Goal: Information Seeking & Learning: Learn about a topic

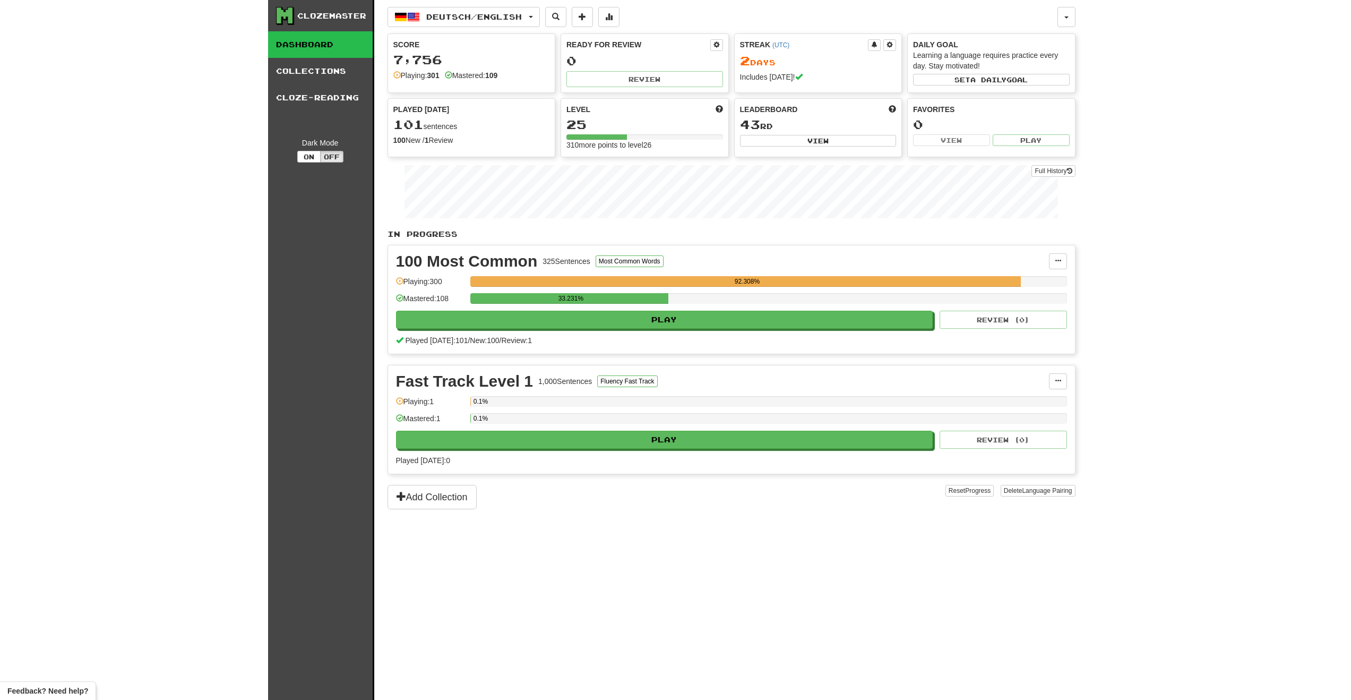
click at [1067, 261] on div "100 Most Common 325 Sentences Most Common Words Manage Sentences Unpin from Das…" at bounding box center [731, 299] width 687 height 108
click at [1064, 261] on button at bounding box center [1058, 261] width 18 height 16
click at [816, 261] on div "100 Most Common 325 Sentences Most Common Words" at bounding box center [722, 261] width 653 height 16
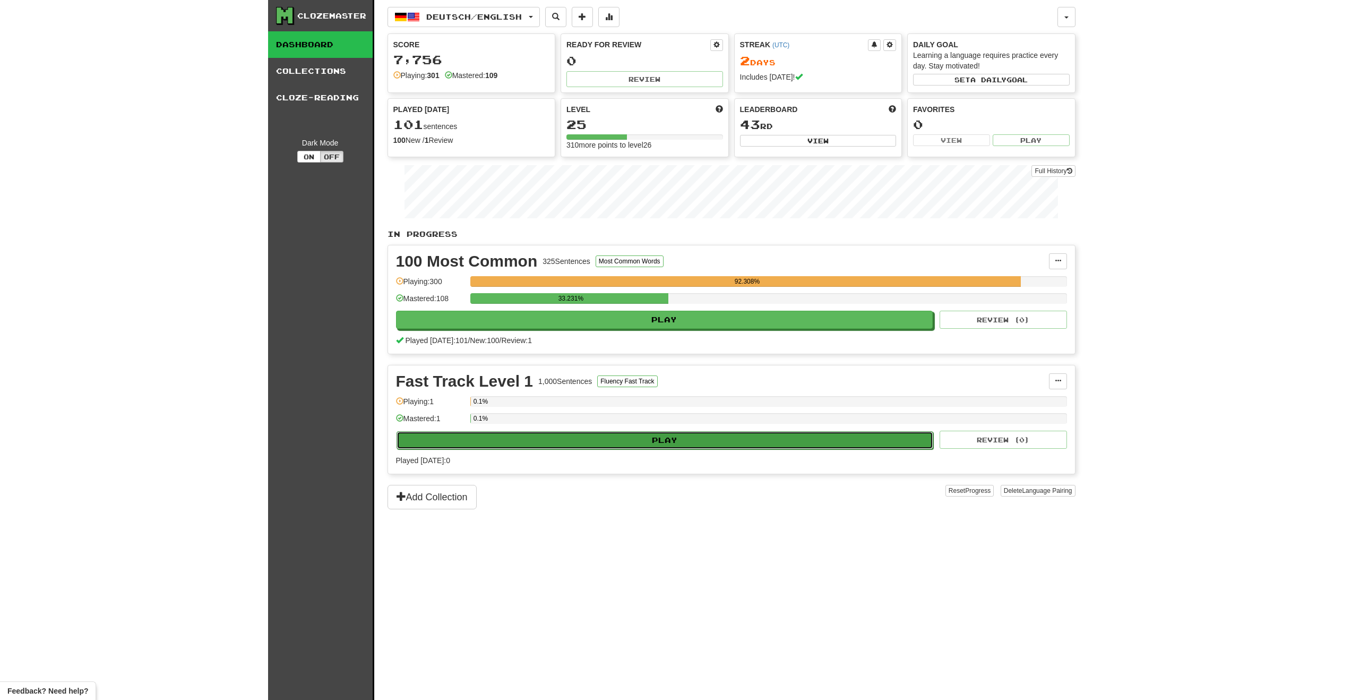
click at [632, 443] on button "Play" at bounding box center [665, 440] width 537 height 18
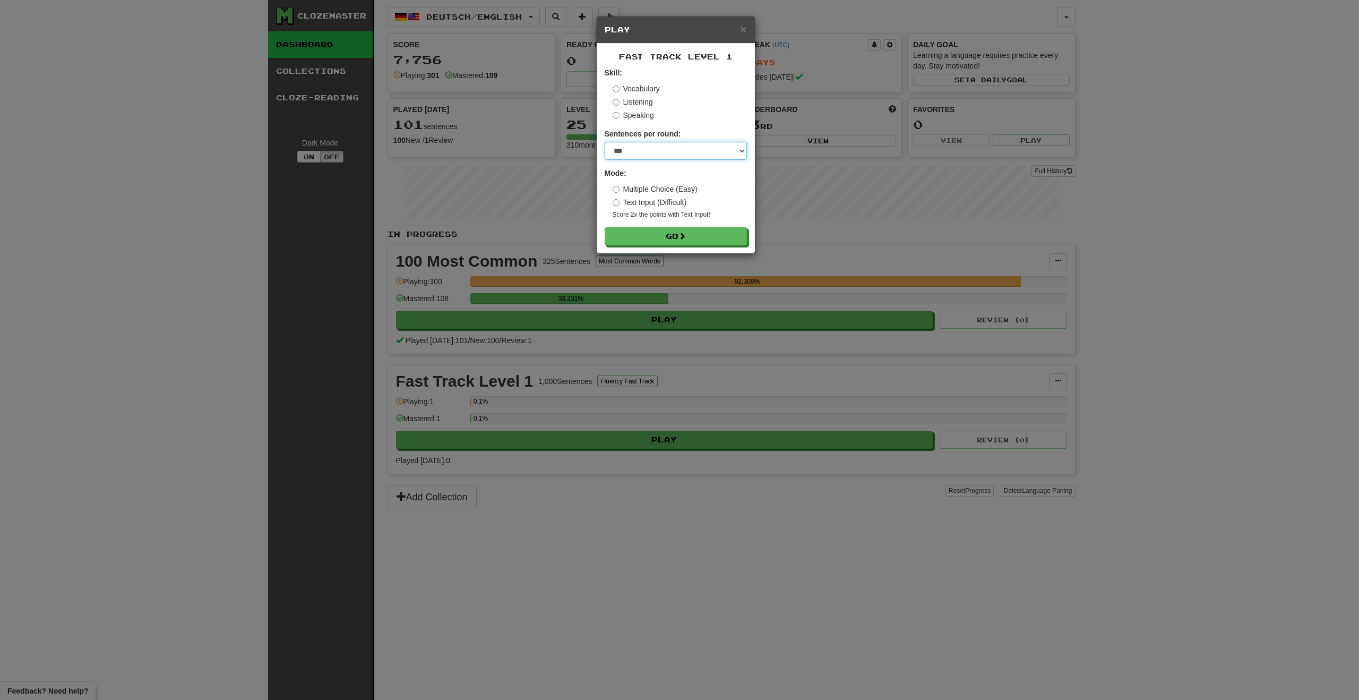
click at [686, 159] on select "* ** ** ** ** ** *** ********" at bounding box center [676, 151] width 142 height 18
select select "*"
click at [605, 142] on select "* ** ** ** ** ** *** ********" at bounding box center [676, 151] width 142 height 18
click at [693, 239] on button "Go" at bounding box center [676, 237] width 142 height 18
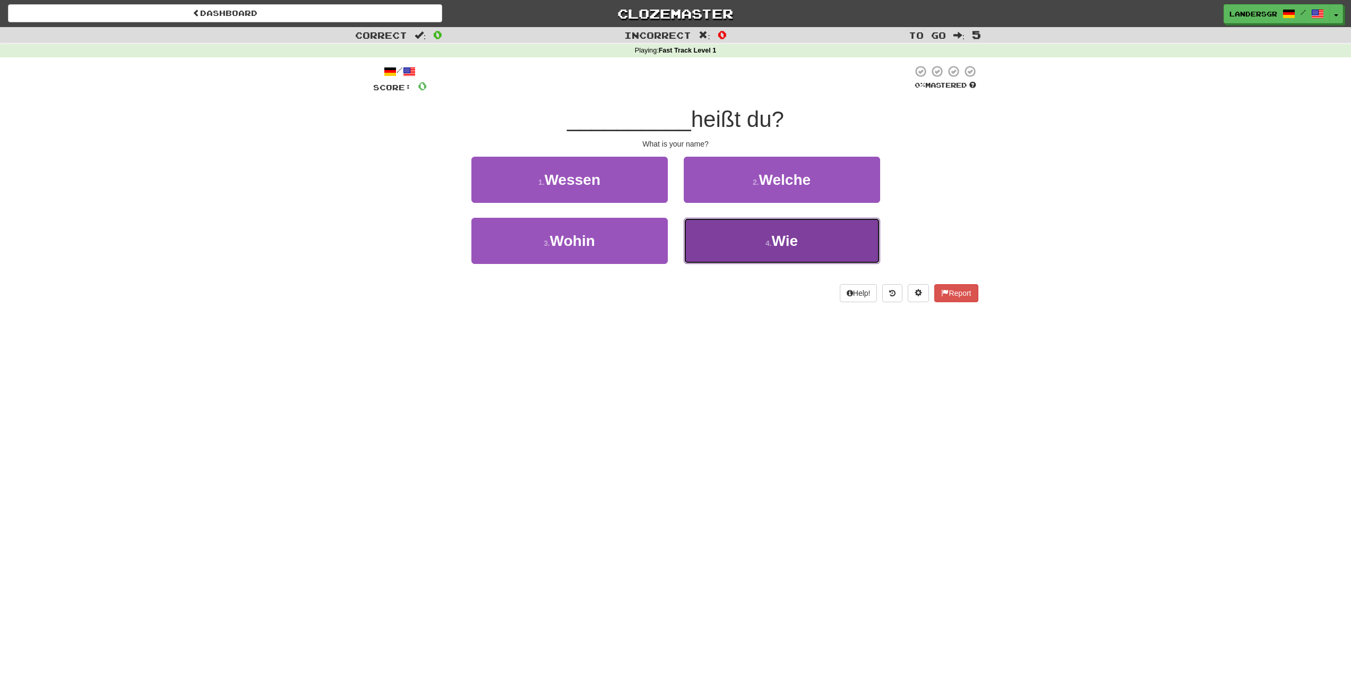
click at [801, 241] on button "4 . Wie" at bounding box center [782, 241] width 196 height 46
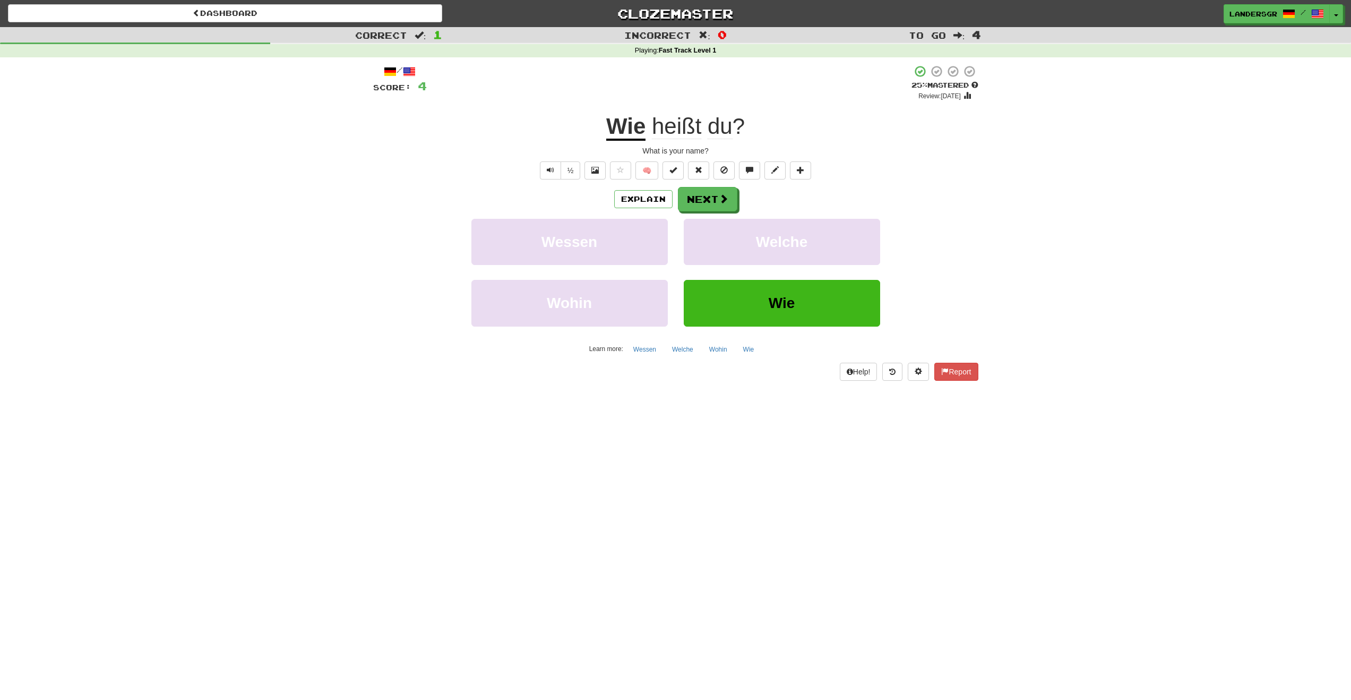
click at [632, 131] on u "Wie" at bounding box center [625, 127] width 39 height 27
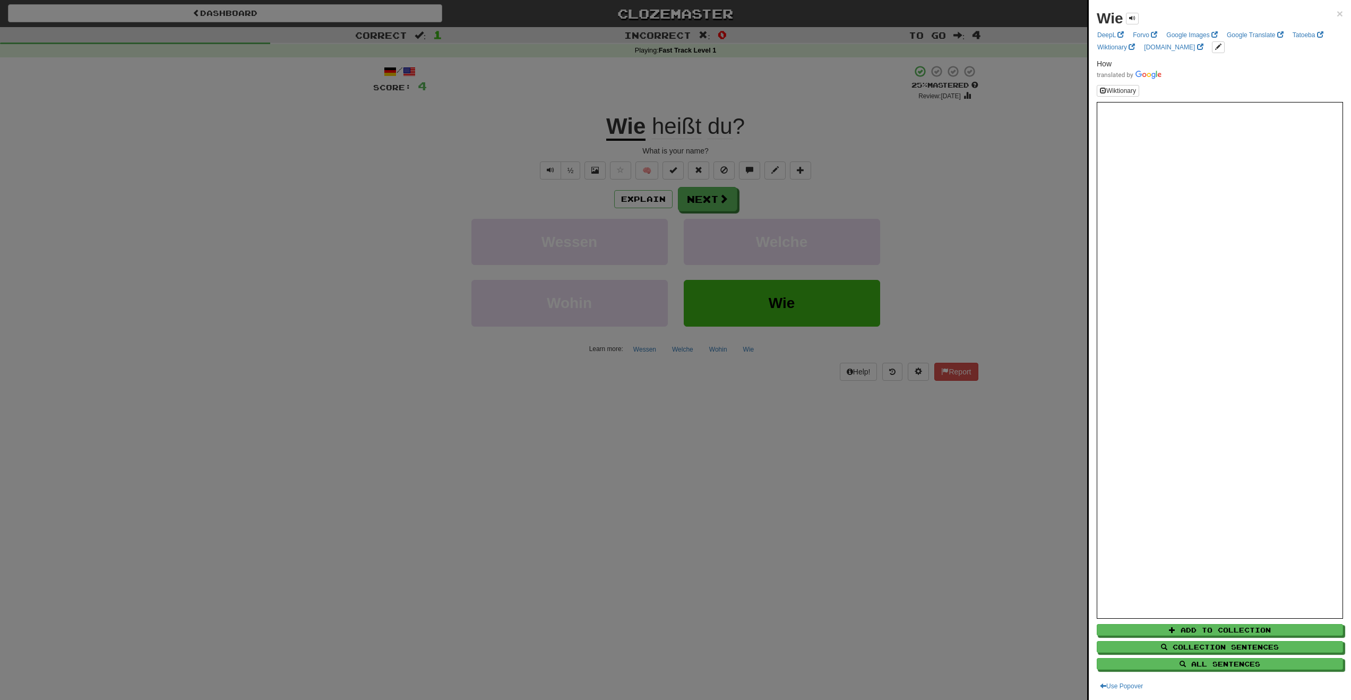
click at [904, 9] on div at bounding box center [675, 350] width 1351 height 700
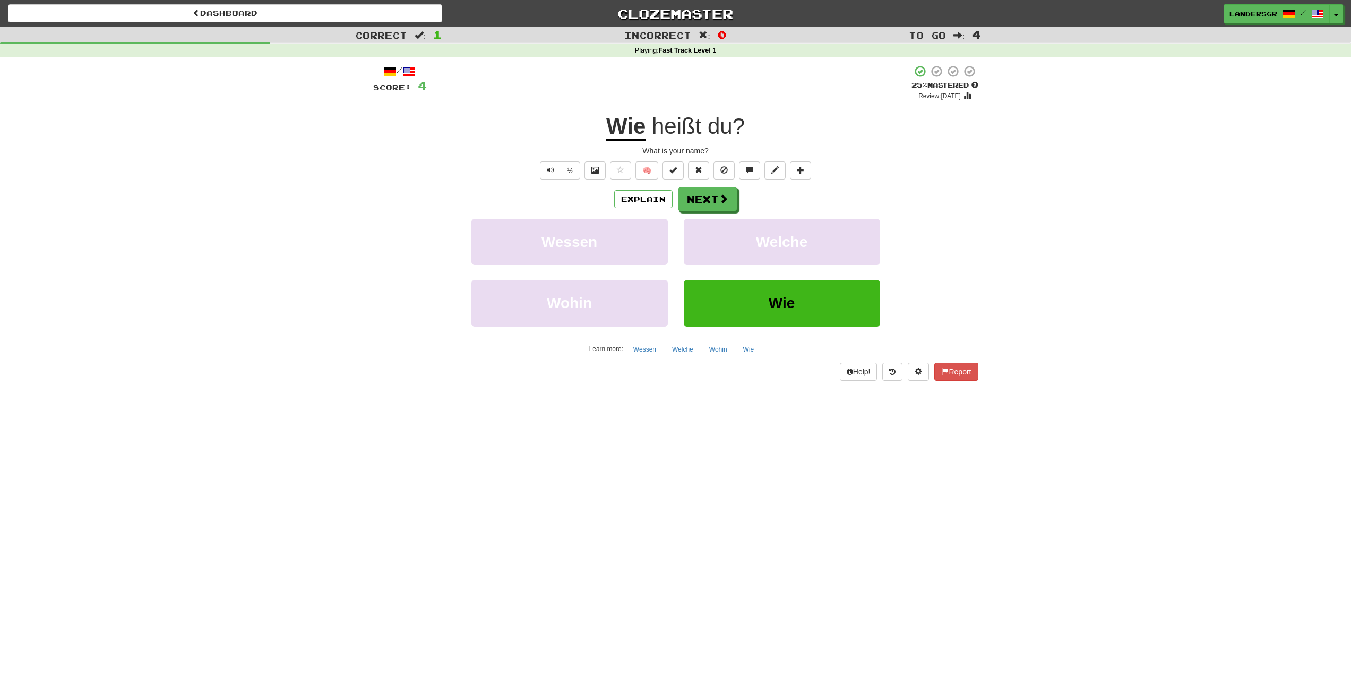
click at [659, 130] on span "heißt" at bounding box center [676, 126] width 49 height 25
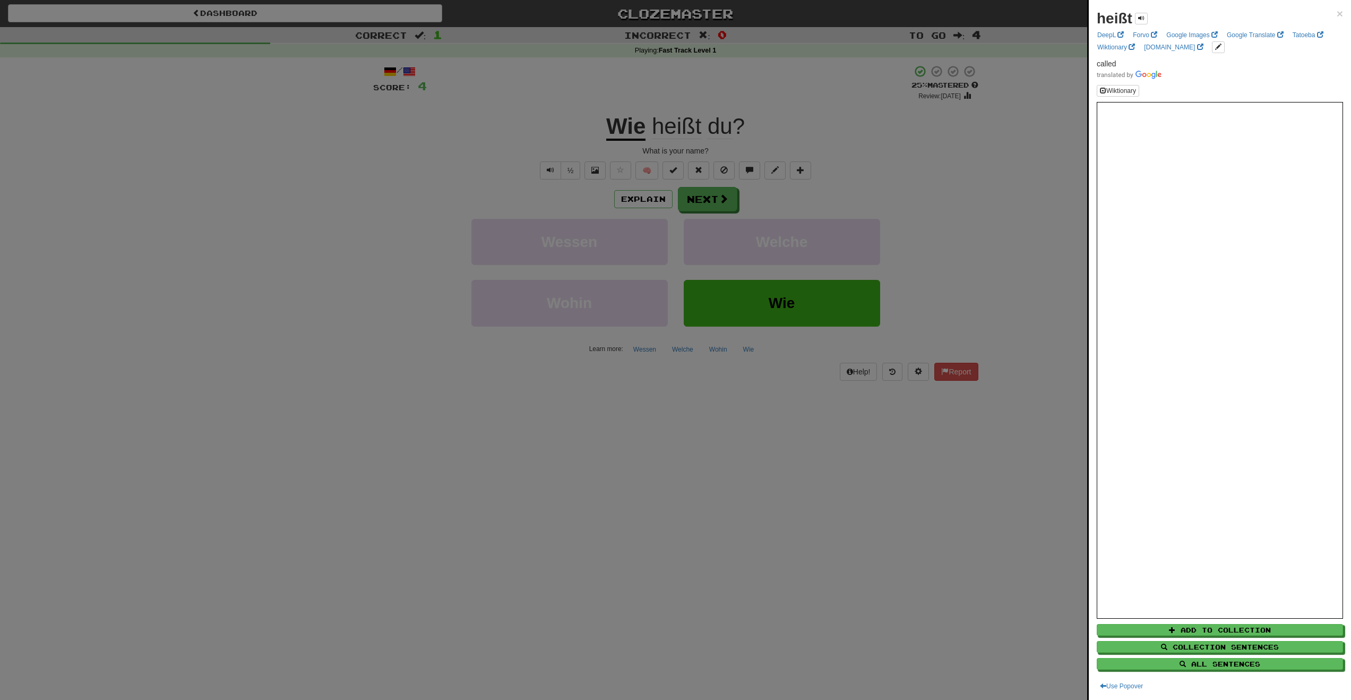
click at [937, 126] on div at bounding box center [675, 350] width 1351 height 700
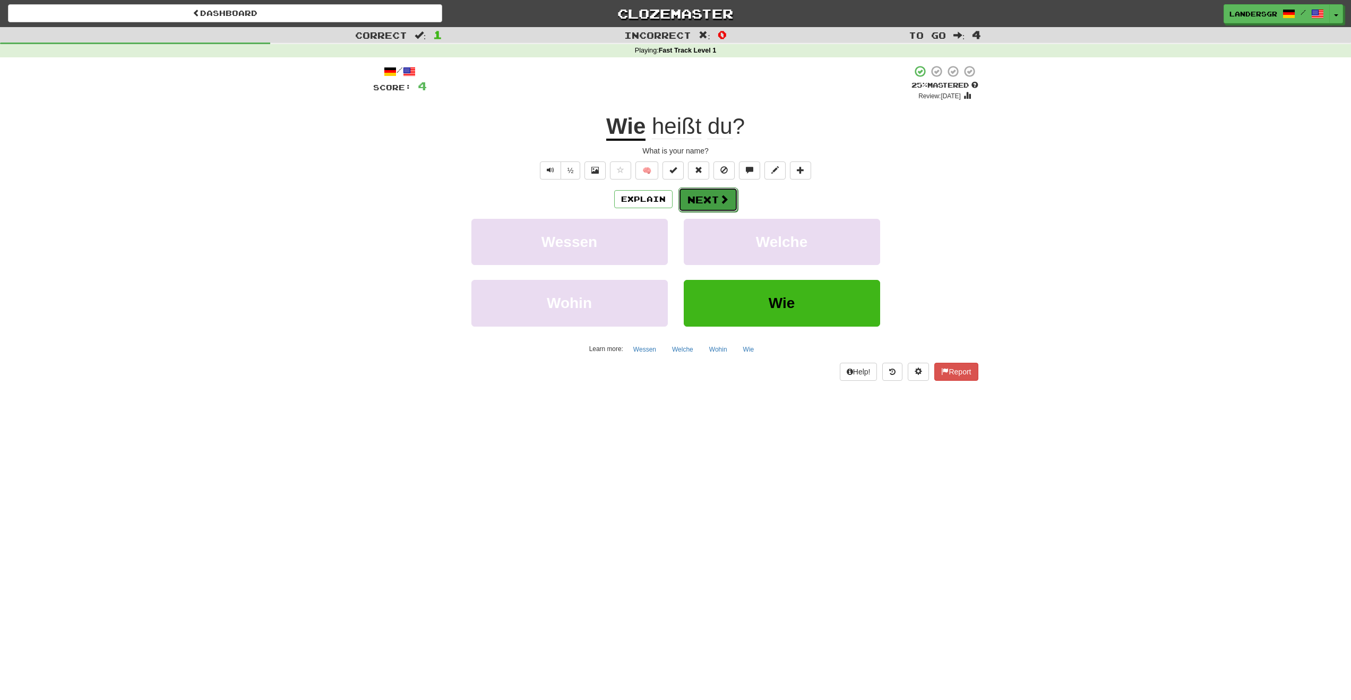
click at [734, 201] on button "Next" at bounding box center [707, 199] width 59 height 24
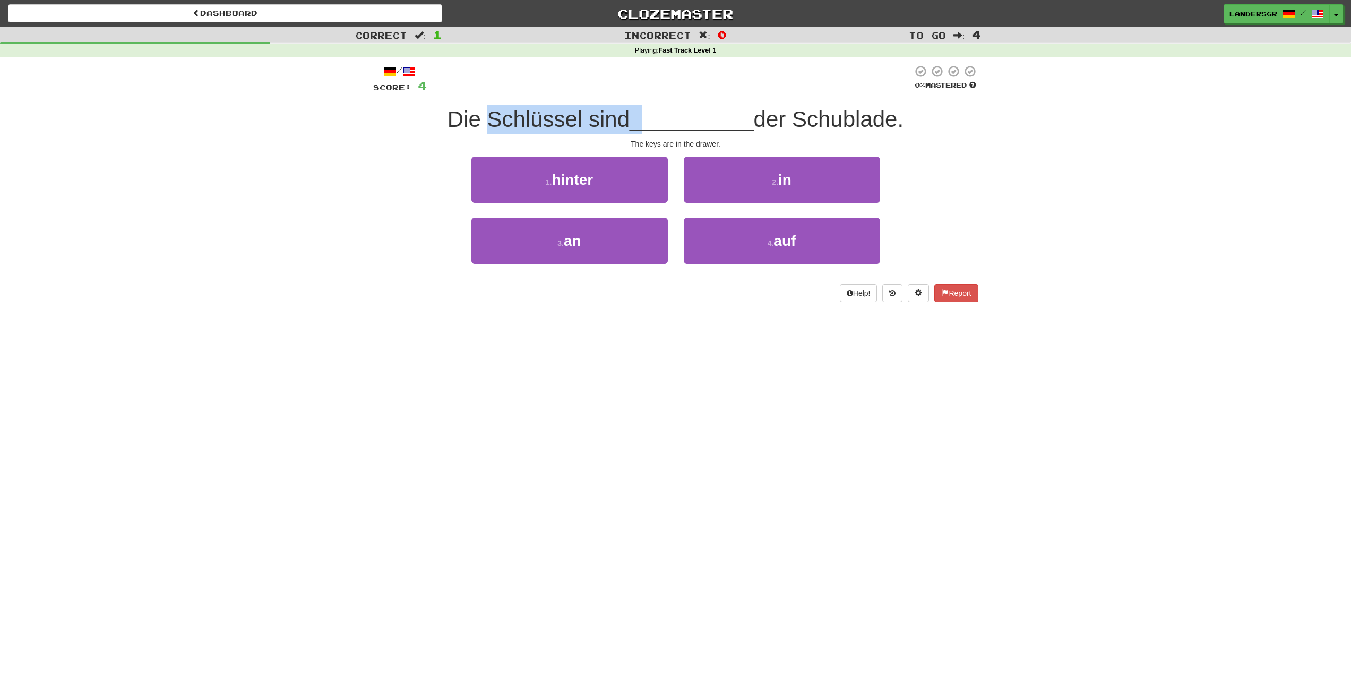
drag, startPoint x: 491, startPoint y: 121, endPoint x: 731, endPoint y: 129, distance: 240.1
click at [648, 124] on div "Die Schlüssel sind __________ der Schublade." at bounding box center [675, 119] width 605 height 29
click at [1112, 156] on div "Correct : 1 Incorrect : 0 To go : 4 Playing : Fast Track Level 1 / Score: 4 0 %…" at bounding box center [675, 172] width 1351 height 290
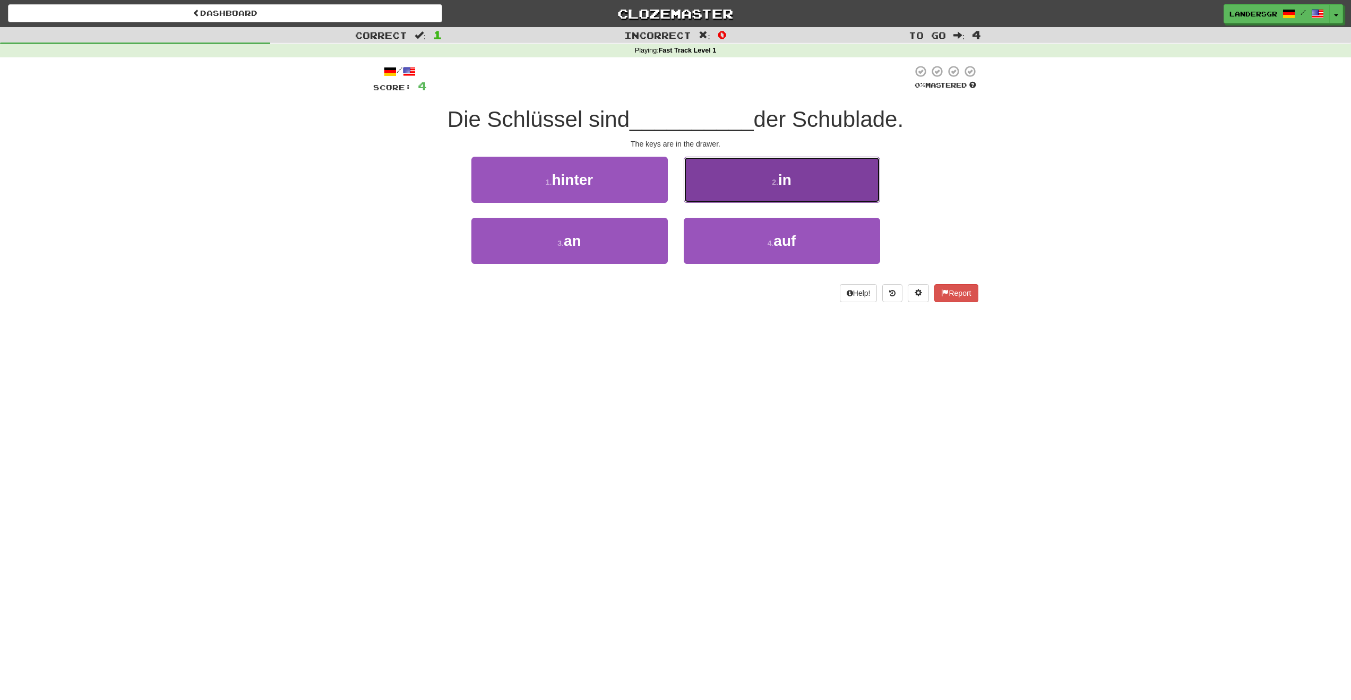
click at [706, 190] on button "2 . in" at bounding box center [782, 180] width 196 height 46
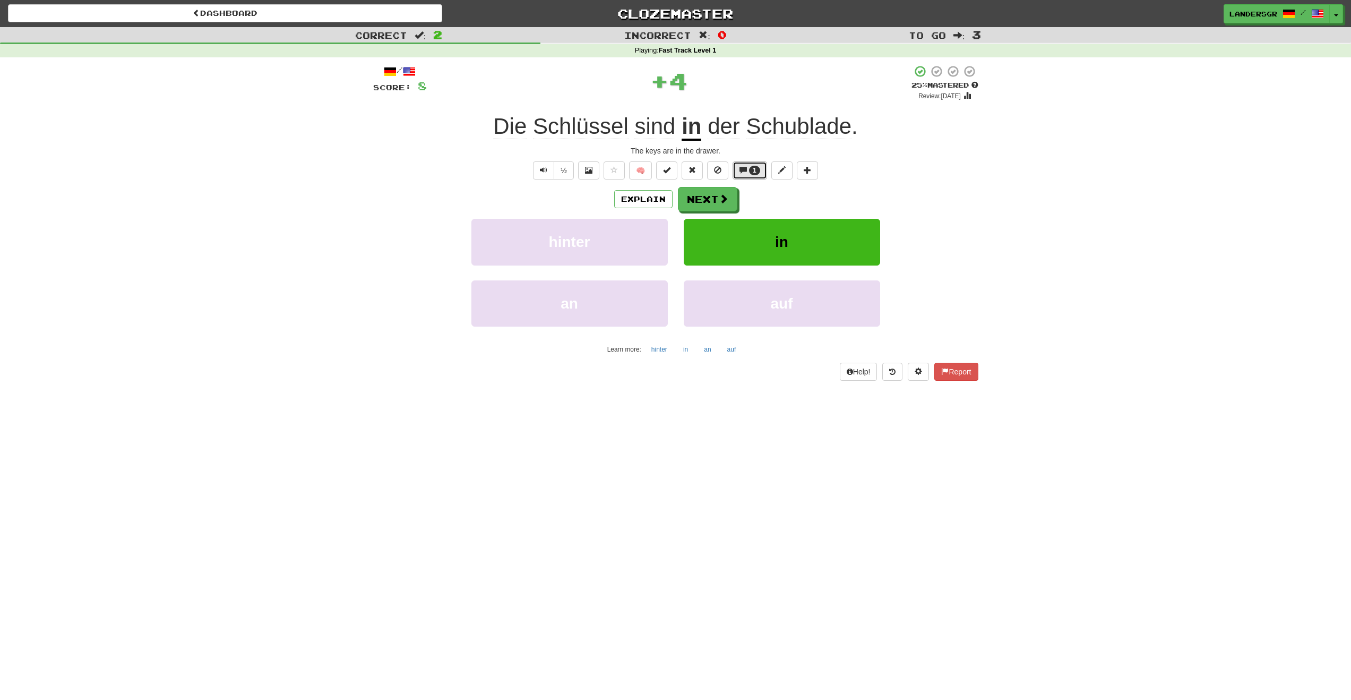
click at [749, 176] on button "1" at bounding box center [750, 170] width 35 height 18
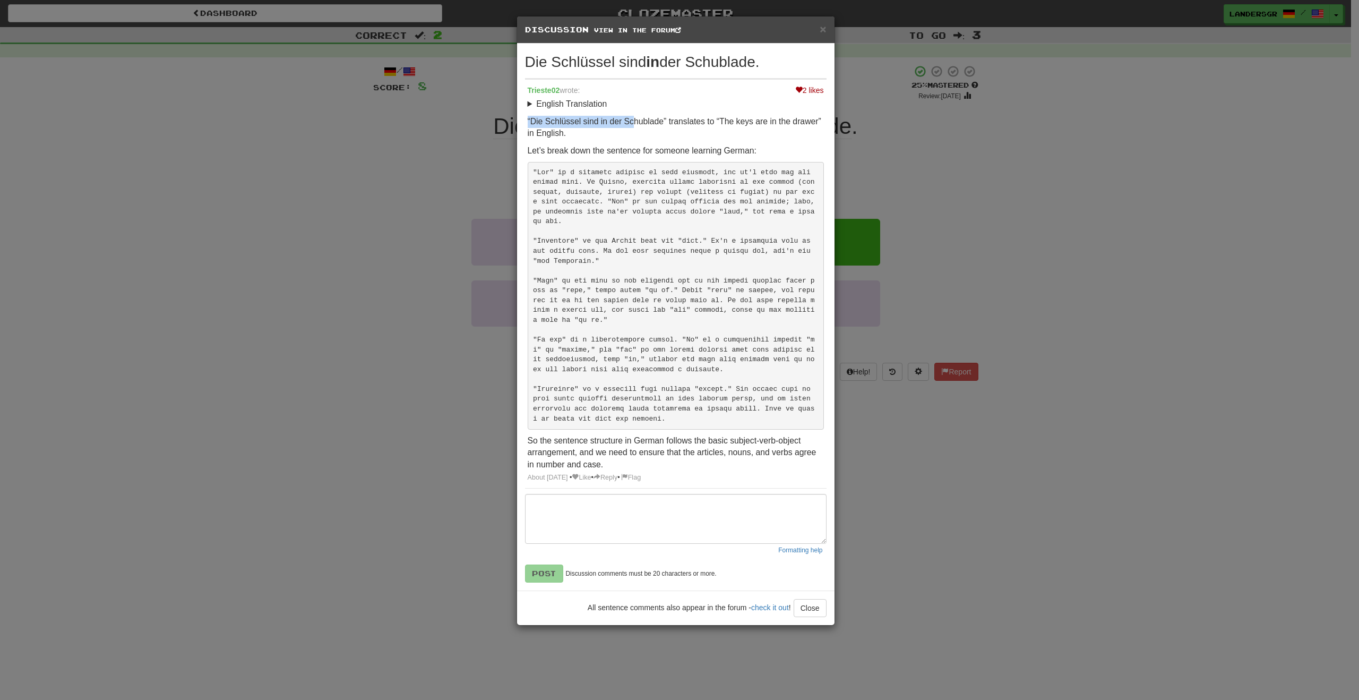
drag, startPoint x: 527, startPoint y: 116, endPoint x: 638, endPoint y: 123, distance: 110.6
click at [636, 123] on p "“Die Schlüssel sind in der Schublade” translates to “The keys are in the drawer…" at bounding box center [676, 128] width 296 height 24
click at [962, 203] on div "× Discussion View in the forum Die Schlüssel sind in der Schublade. 2 likes Tri…" at bounding box center [679, 350] width 1359 height 700
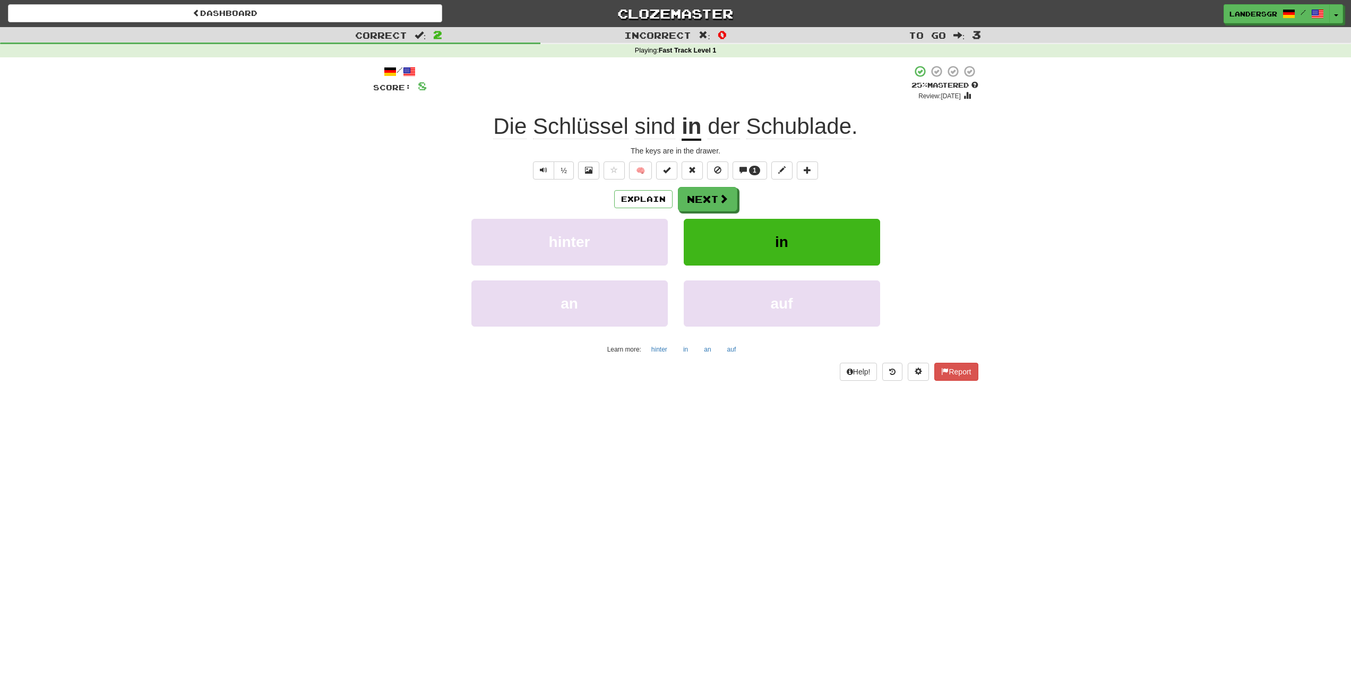
click at [572, 114] on span "Schlüssel" at bounding box center [581, 126] width 96 height 25
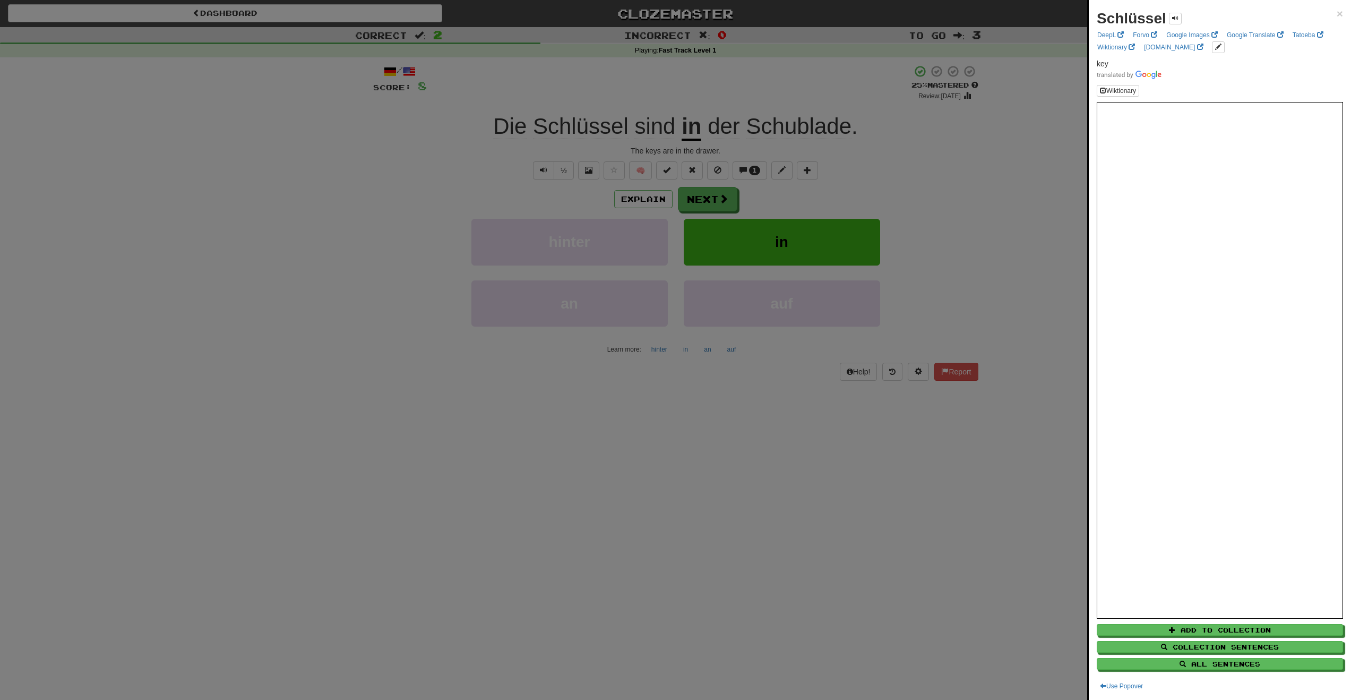
click at [575, 82] on div at bounding box center [675, 350] width 1351 height 700
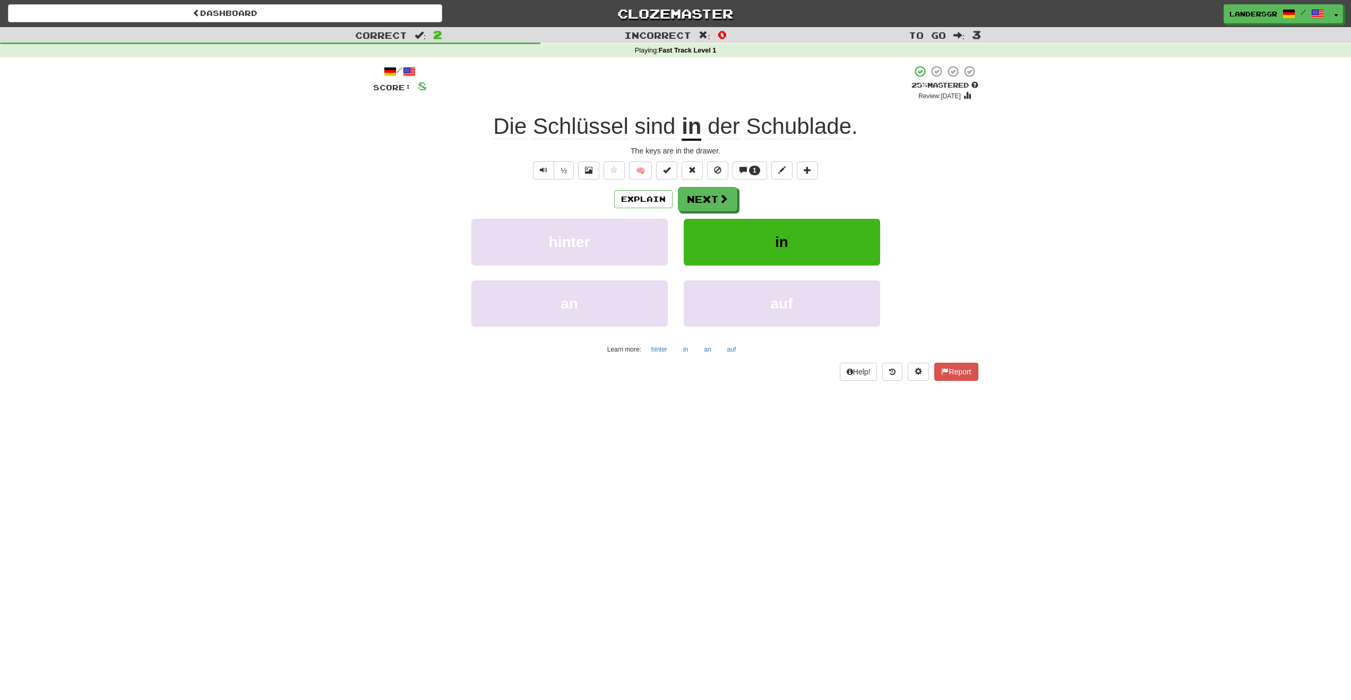
click at [710, 115] on span "der" at bounding box center [724, 126] width 32 height 25
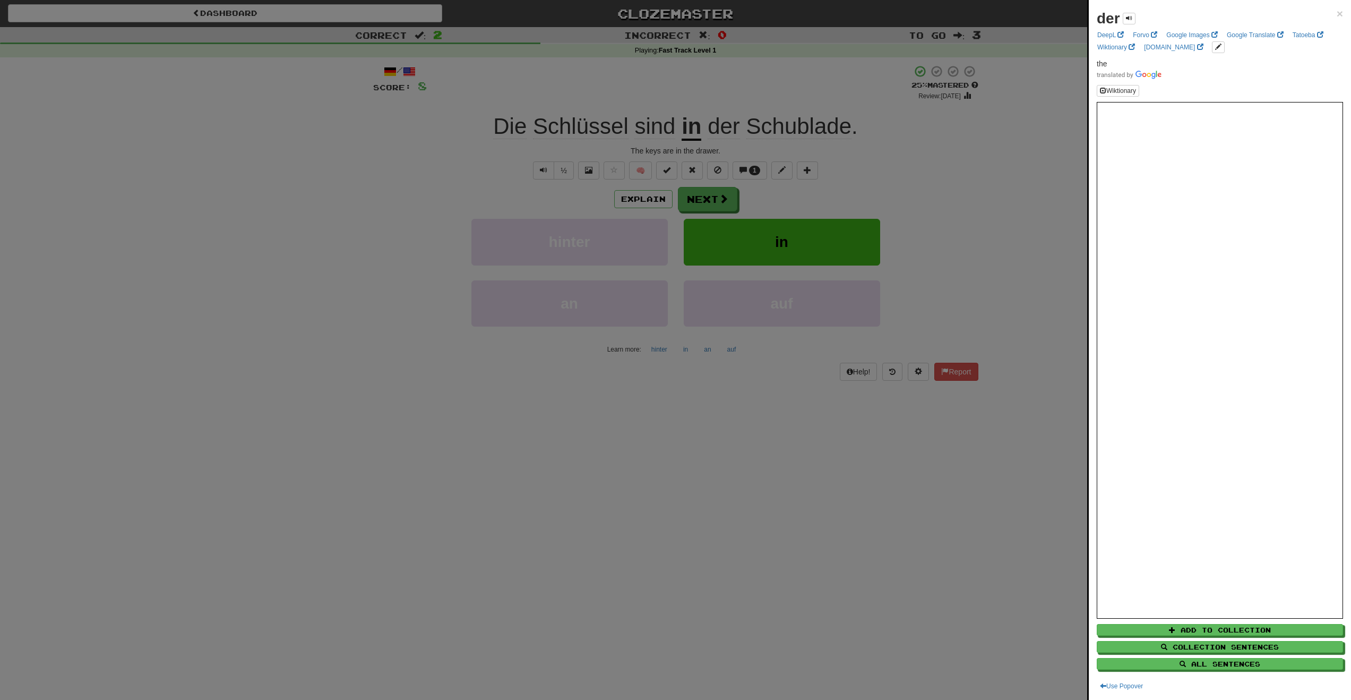
click at [1018, 503] on div at bounding box center [675, 350] width 1351 height 700
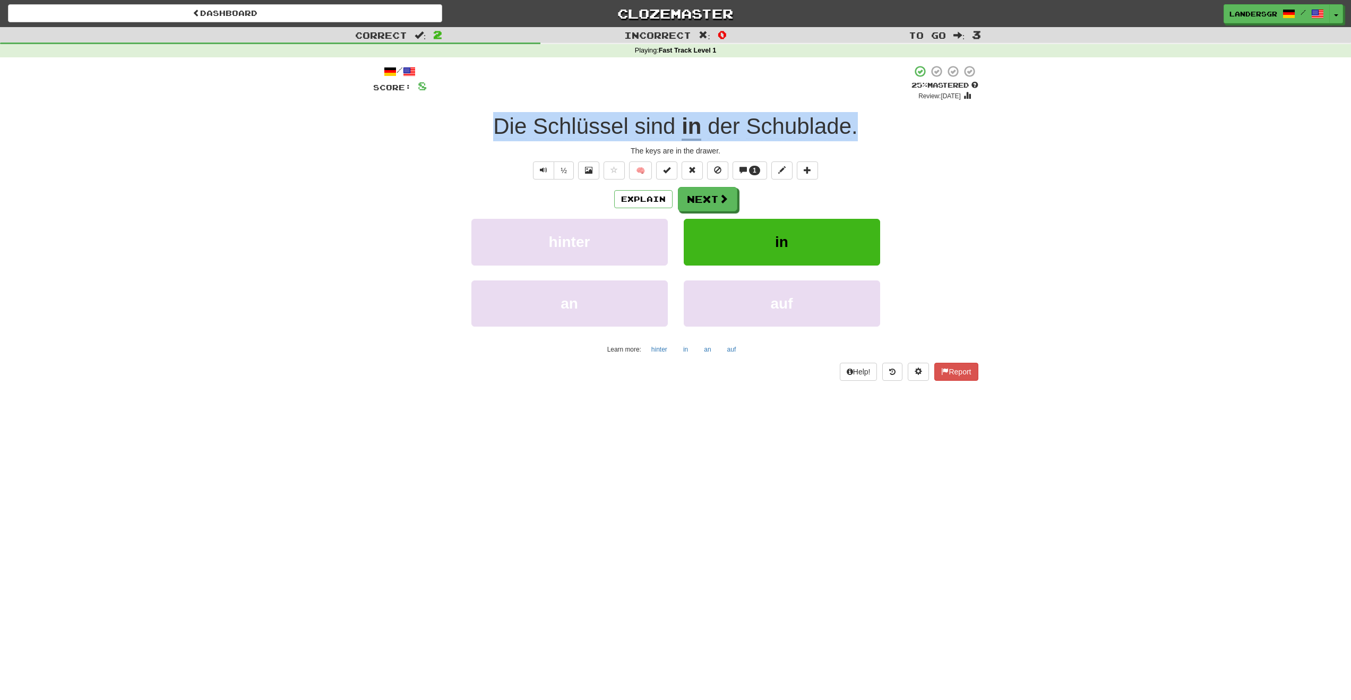
drag, startPoint x: 876, startPoint y: 123, endPoint x: 492, endPoint y: 103, distance: 385.4
click at [491, 102] on div "/ Score: 8 + 4 25 % Mastered Review: [DATE] Die Schlüssel sind in der Schublade…" at bounding box center [675, 223] width 605 height 316
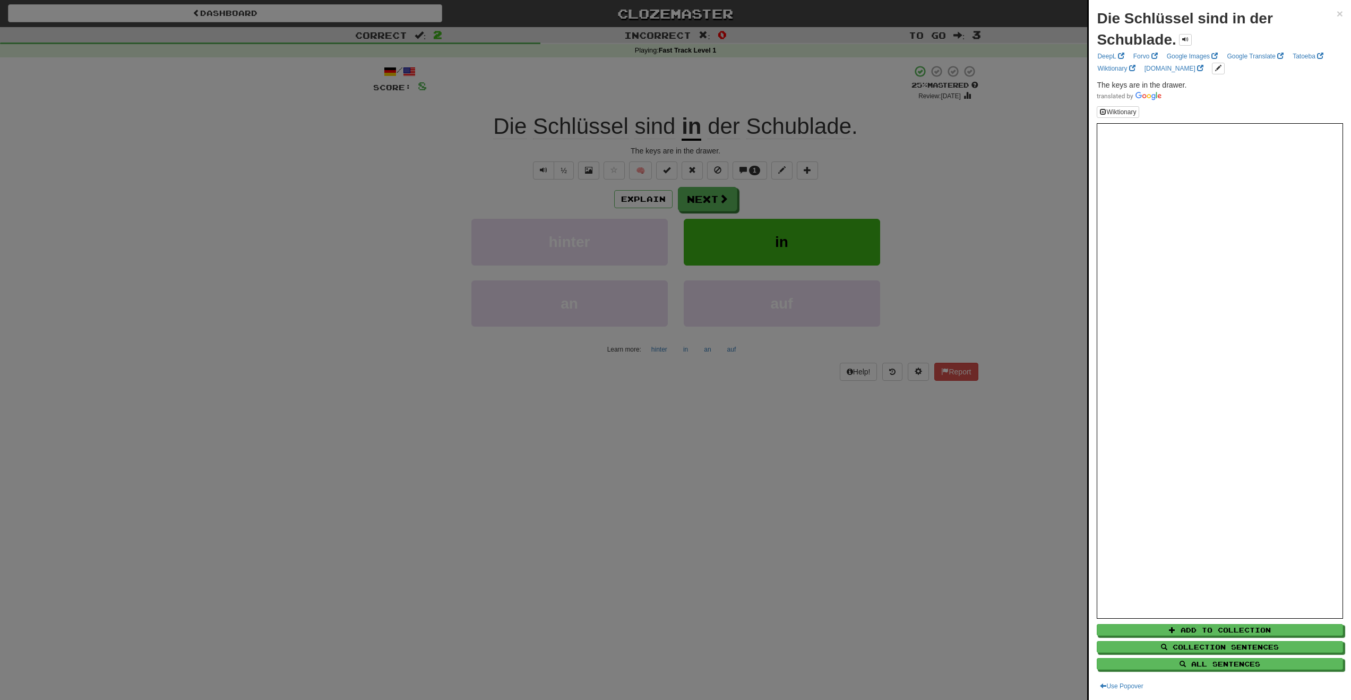
drag, startPoint x: 510, startPoint y: 123, endPoint x: 459, endPoint y: 123, distance: 51.5
click at [459, 123] on div at bounding box center [675, 350] width 1351 height 700
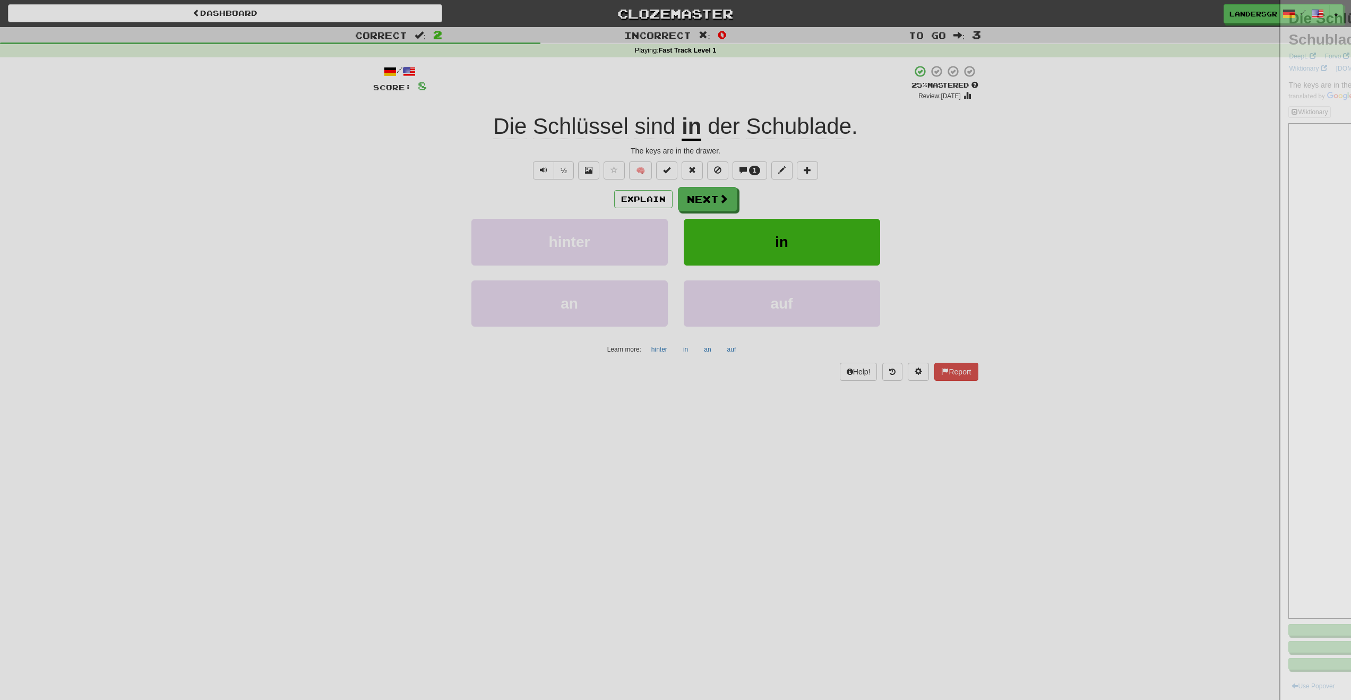
click at [458, 124] on div at bounding box center [675, 350] width 1351 height 700
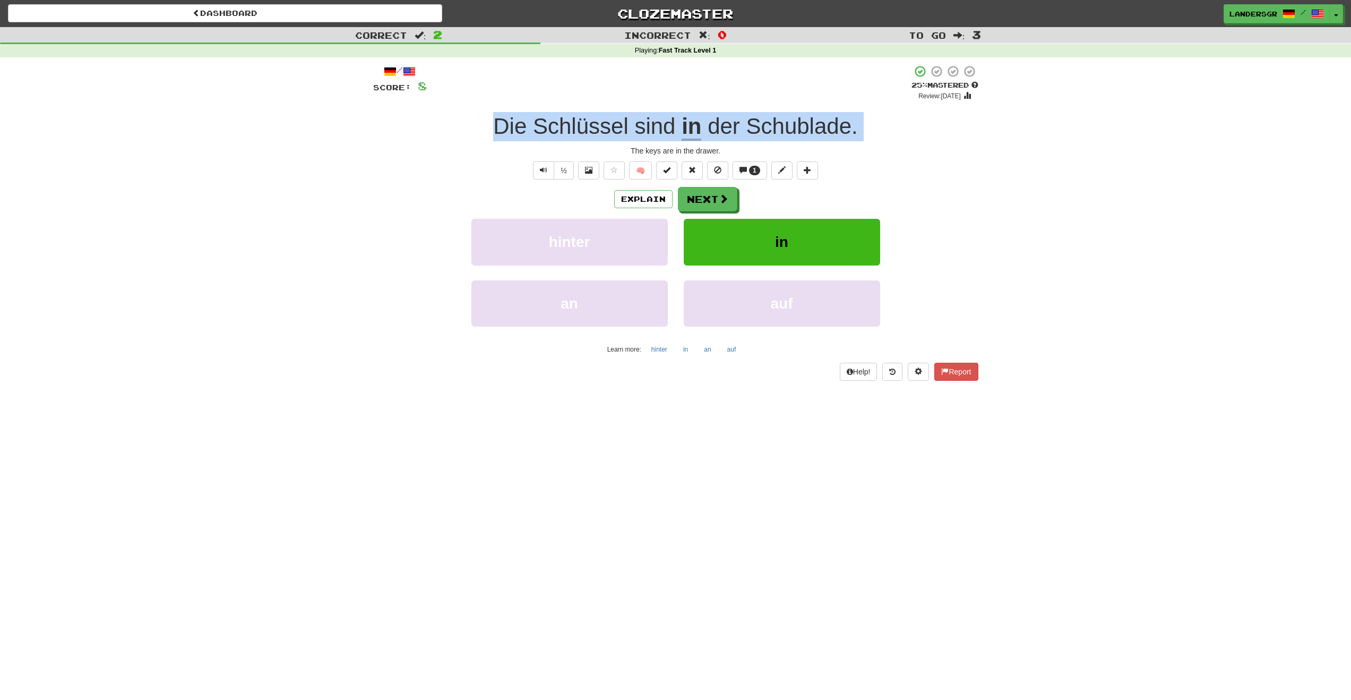
click at [458, 124] on div "Die Schlüssel sind in der Schublade ." at bounding box center [675, 126] width 605 height 29
